Goal: Ask a question

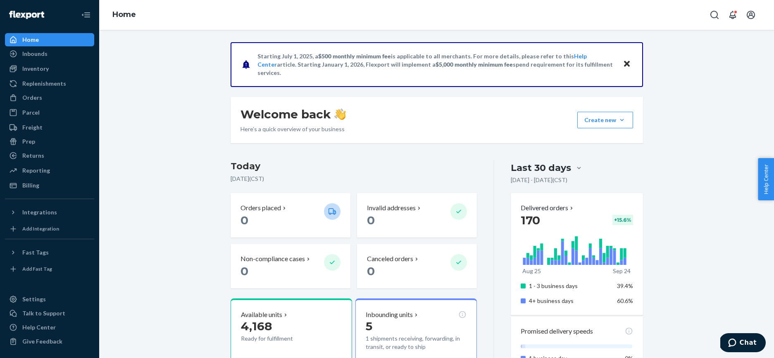
click at [629, 64] on icon "Close" at bounding box center [627, 64] width 6 height 10
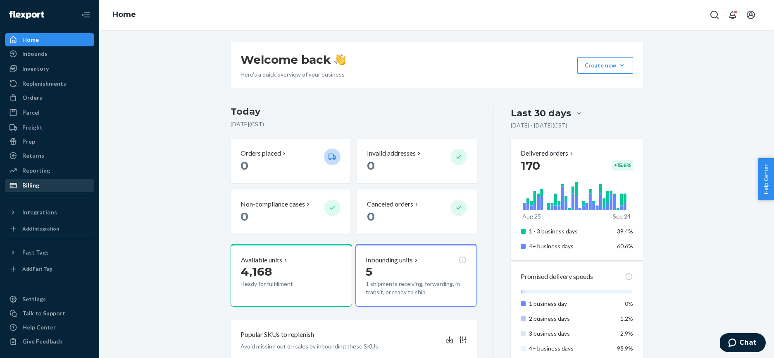
click at [36, 181] on div "Billing" at bounding box center [30, 185] width 17 height 8
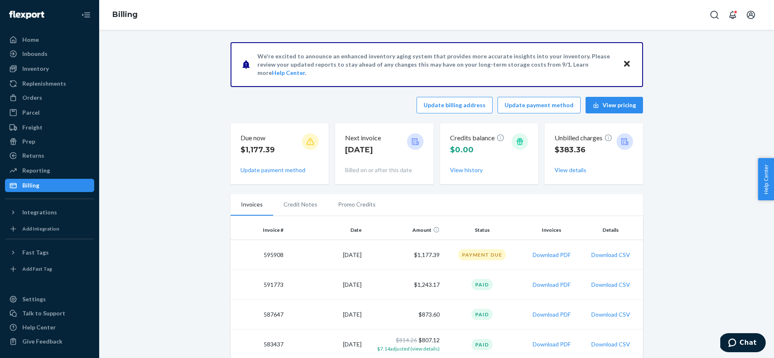
click at [275, 257] on td "595908" at bounding box center [259, 255] width 57 height 30
click at [273, 253] on td "595908" at bounding box center [259, 255] width 57 height 30
click at [628, 63] on icon "Close" at bounding box center [627, 64] width 6 height 6
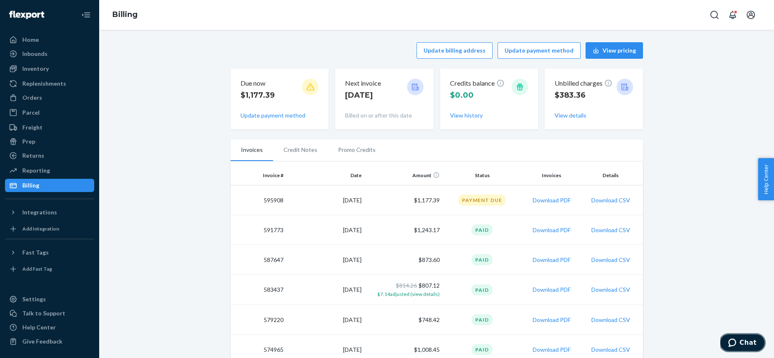
click at [747, 343] on span "Chat" at bounding box center [748, 342] width 17 height 7
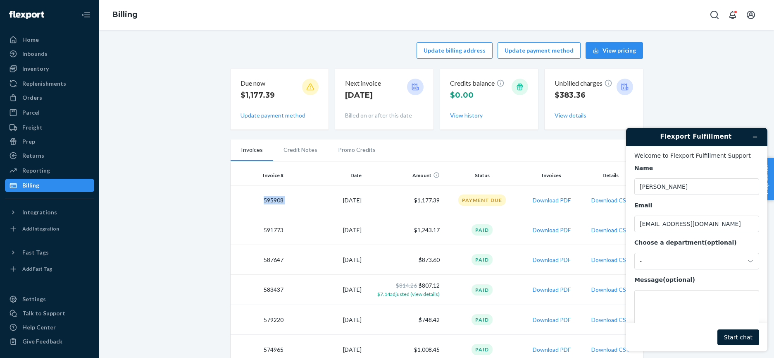
drag, startPoint x: 291, startPoint y: 199, endPoint x: 258, endPoint y: 199, distance: 32.2
click at [256, 199] on tr "595908 [DATE] $1,177.39 Payment Due Download PDF Download CSV" at bounding box center [437, 200] width 413 height 30
copy td "595908"
click at [641, 297] on textarea "Message (optional)" at bounding box center [697, 313] width 125 height 46
paste textarea "595908"
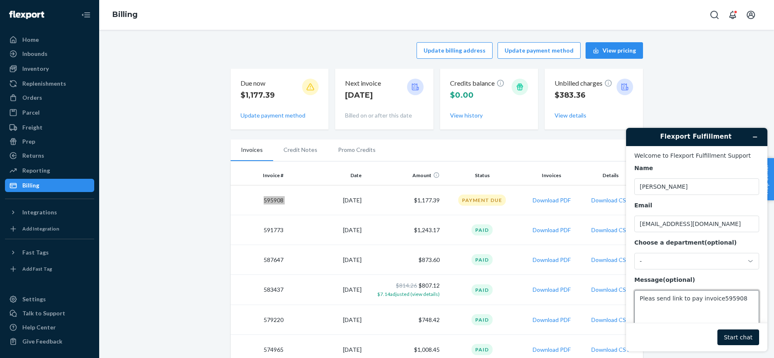
click at [718, 300] on textarea "Pleas send link to pay invoice595908" at bounding box center [697, 313] width 125 height 46
click at [748, 301] on textarea "Pleas send link to pay invoice 595908" at bounding box center [697, 313] width 125 height 46
type textarea "Pleas send link to pay invoice 595908 to [EMAIL_ADDRESS][DOMAIN_NAME] Thank you."
click at [733, 339] on button "Start chat" at bounding box center [739, 337] width 42 height 16
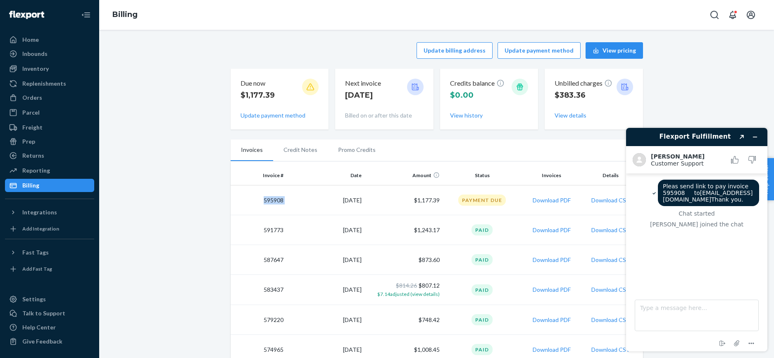
click at [251, 201] on td "595908" at bounding box center [259, 200] width 57 height 30
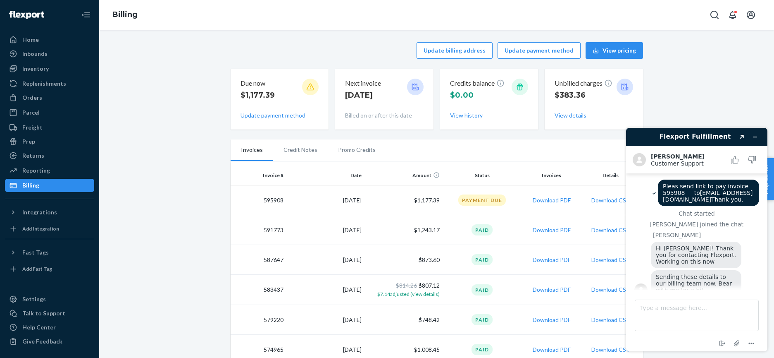
scroll to position [19, 0]
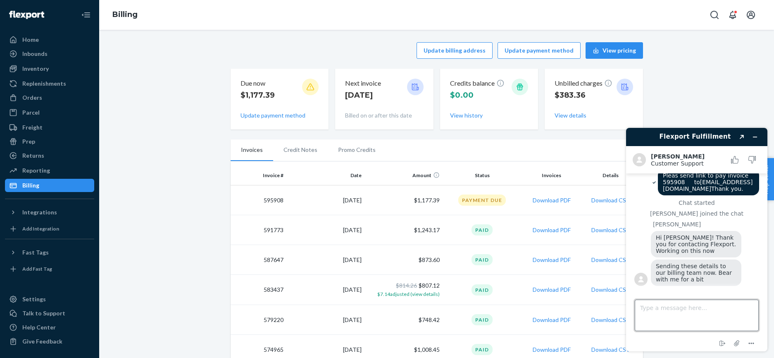
click at [660, 310] on textarea "Type a message here..." at bounding box center [697, 314] width 124 height 31
type textarea "t"
type textarea "thank you"
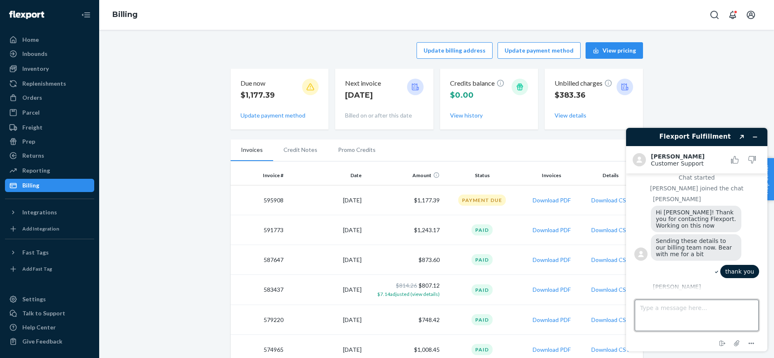
scroll to position [122, 0]
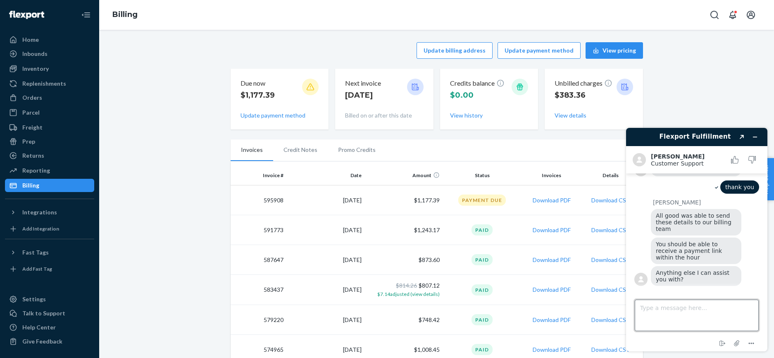
click at [670, 314] on textarea "Type a message here..." at bounding box center [697, 314] width 124 height 31
type textarea "got it. no that is it thank you"
